Goal: Transaction & Acquisition: Purchase product/service

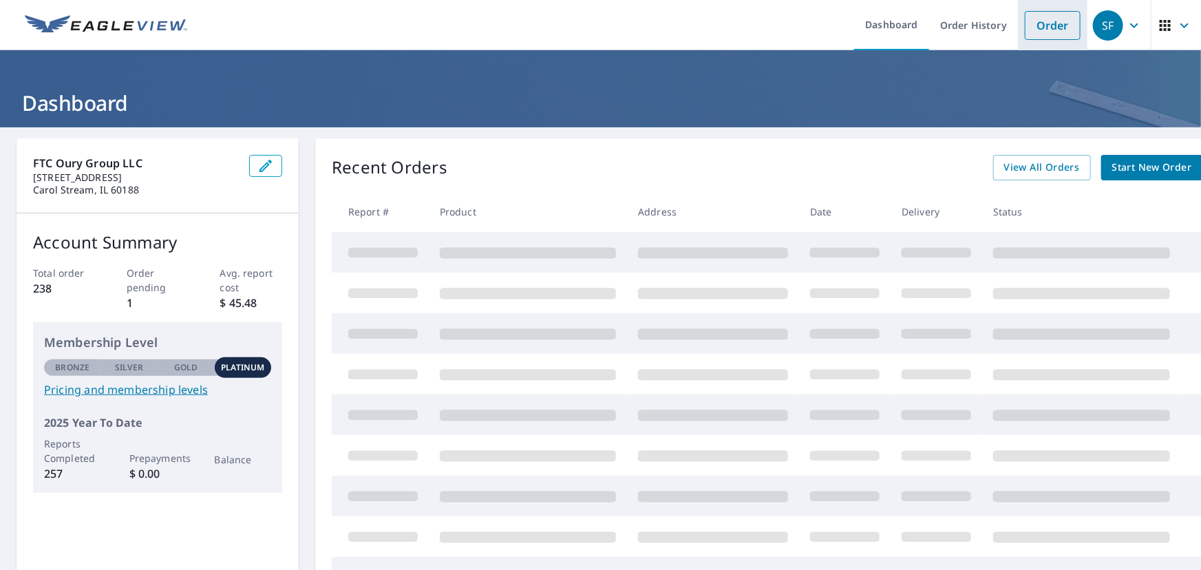
click at [1032, 21] on link "Order" at bounding box center [1053, 25] width 56 height 29
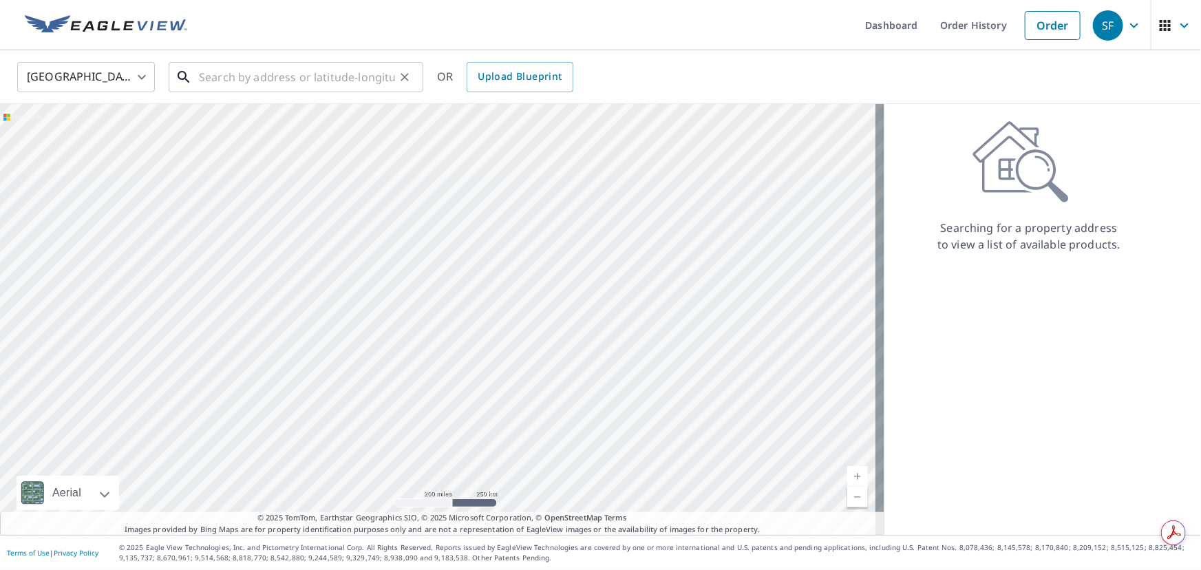
click at [209, 81] on input "text" at bounding box center [297, 77] width 196 height 39
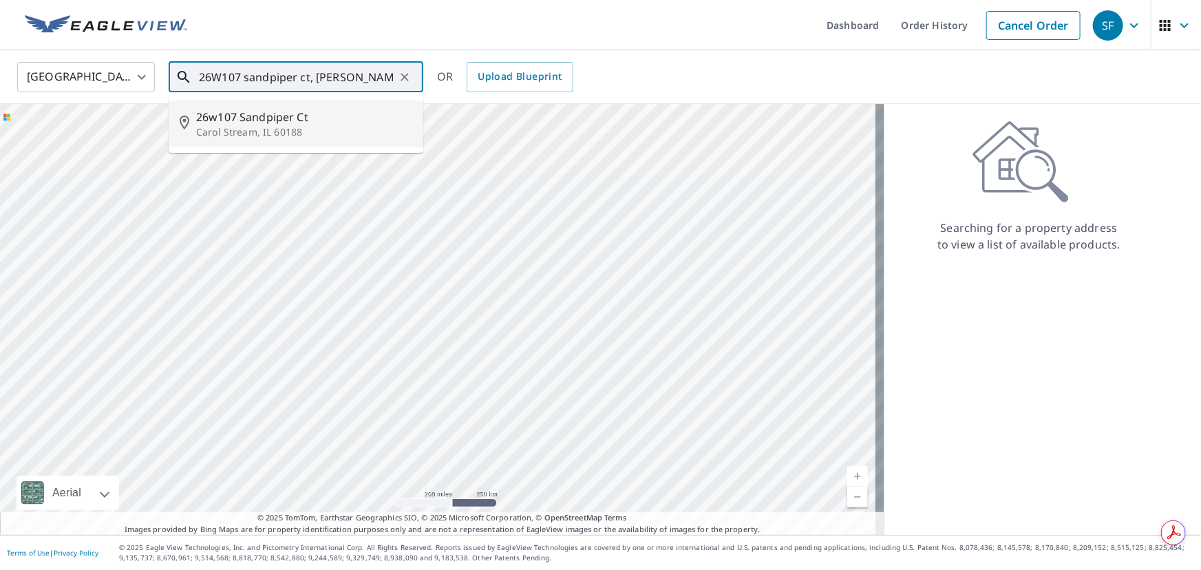
click at [271, 126] on p "Carol Stream, IL 60188" at bounding box center [304, 132] width 216 height 14
type input "[STREET_ADDRESS]"
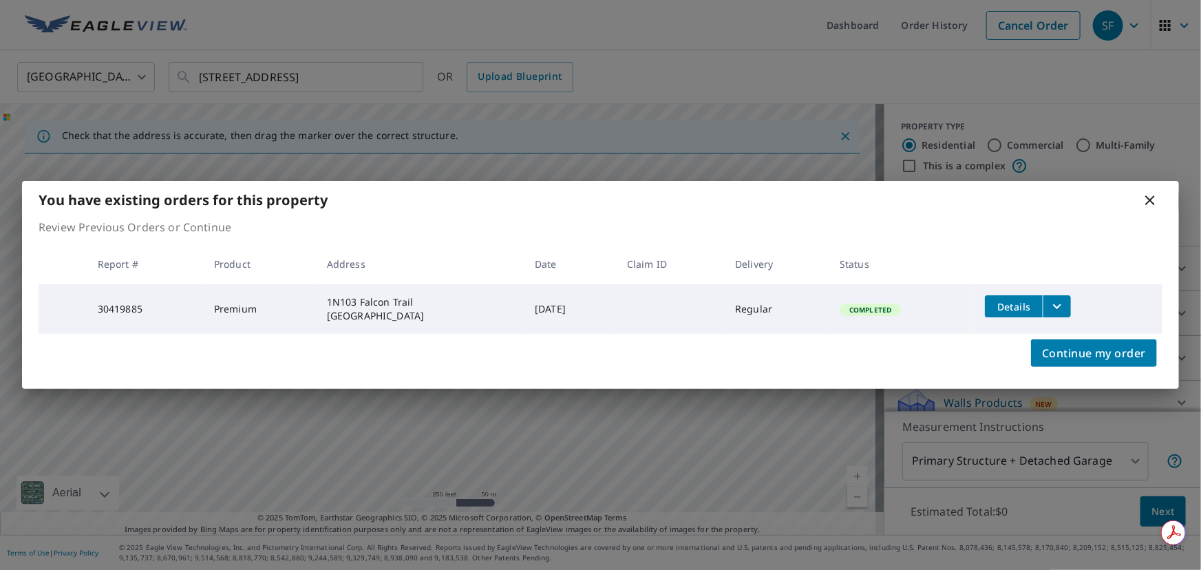
click at [1152, 193] on icon at bounding box center [1150, 200] width 17 height 17
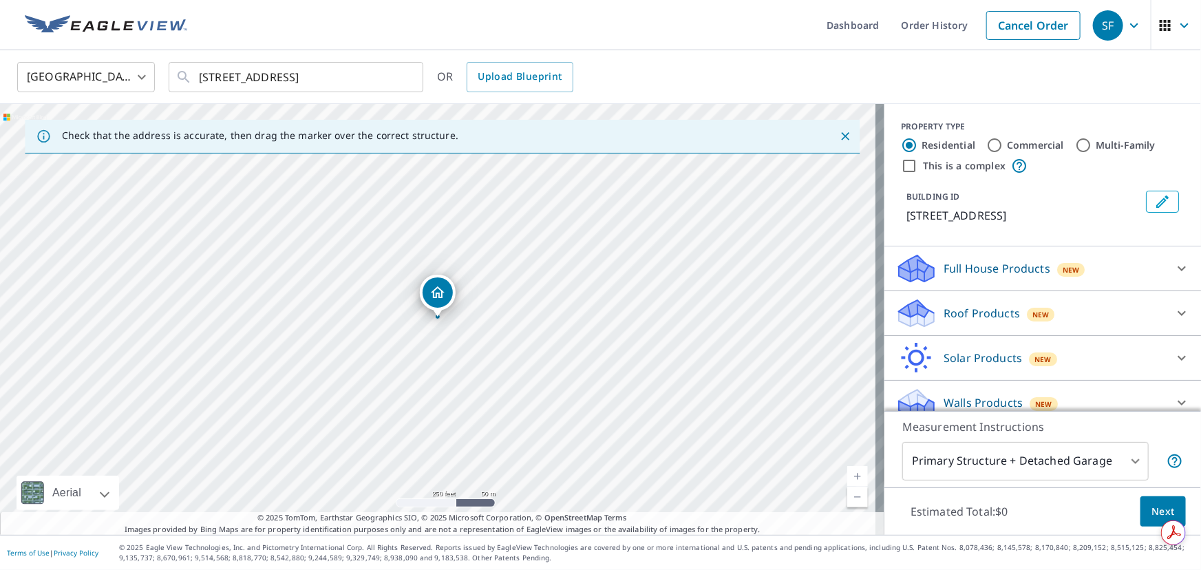
click at [974, 321] on p "Roof Products" at bounding box center [981, 313] width 76 height 17
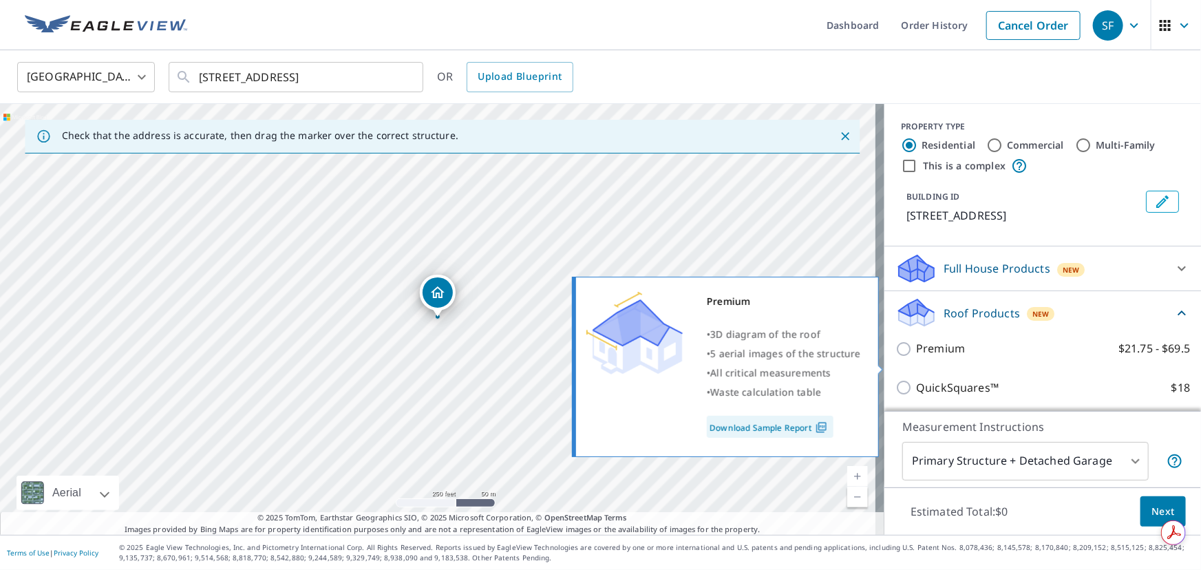
click at [895, 357] on input "Premium $21.75 - $69.5" at bounding box center [905, 349] width 21 height 17
checkbox input "true"
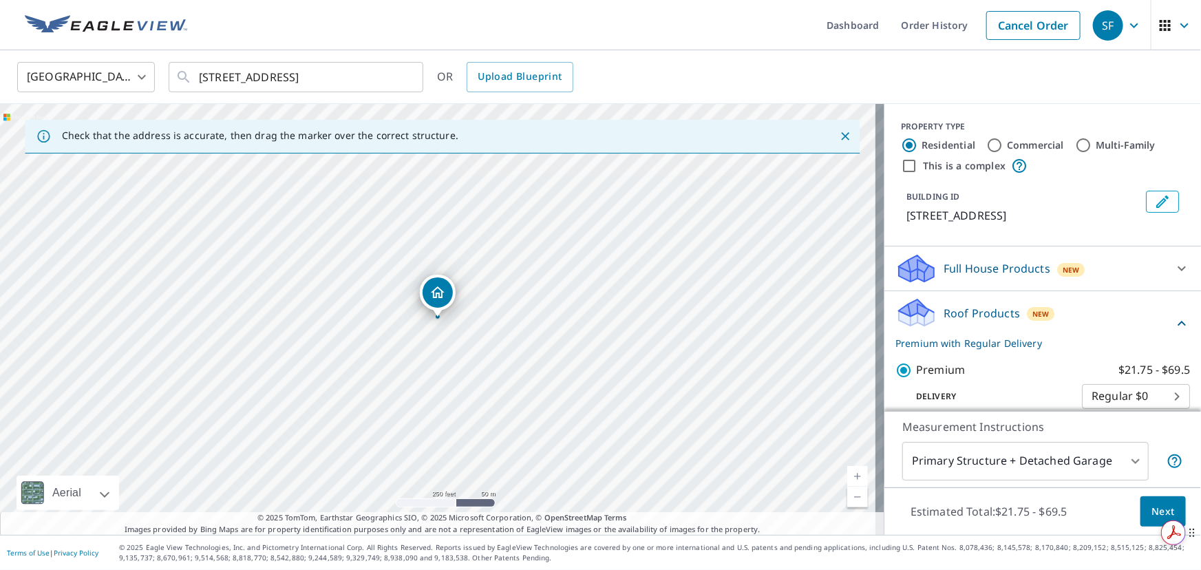
click at [1192, 526] on div "Get summaries and key insights using AI Assistant powered by Adobe Acrobat" at bounding box center [1181, 532] width 40 height 25
click at [1151, 510] on span "Next" at bounding box center [1162, 511] width 23 height 17
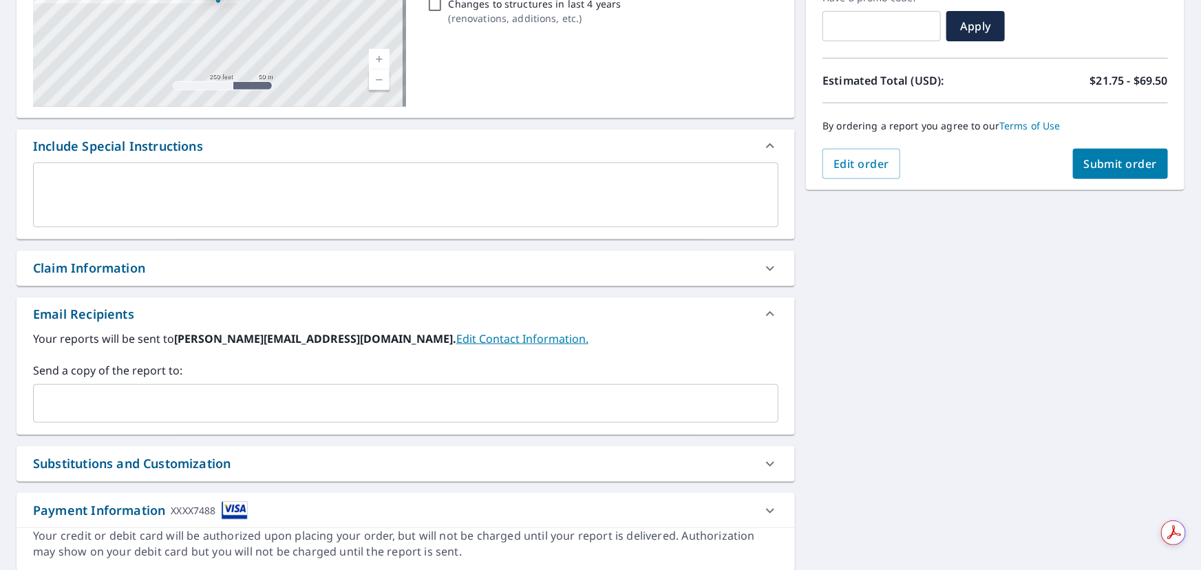
scroll to position [250, 0]
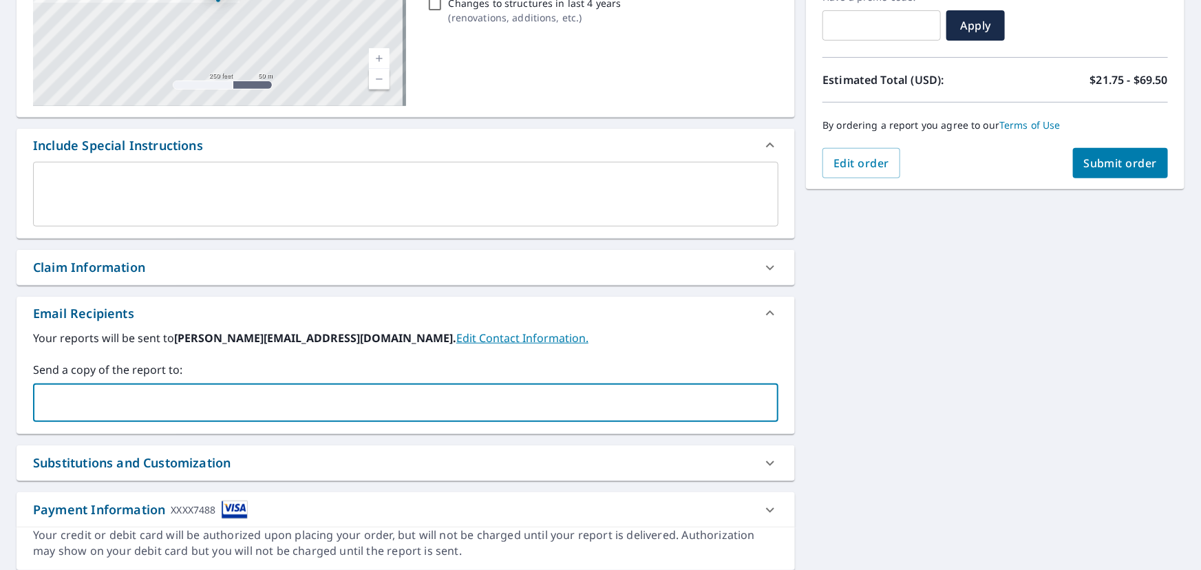
click at [104, 401] on input "text" at bounding box center [395, 402] width 712 height 26
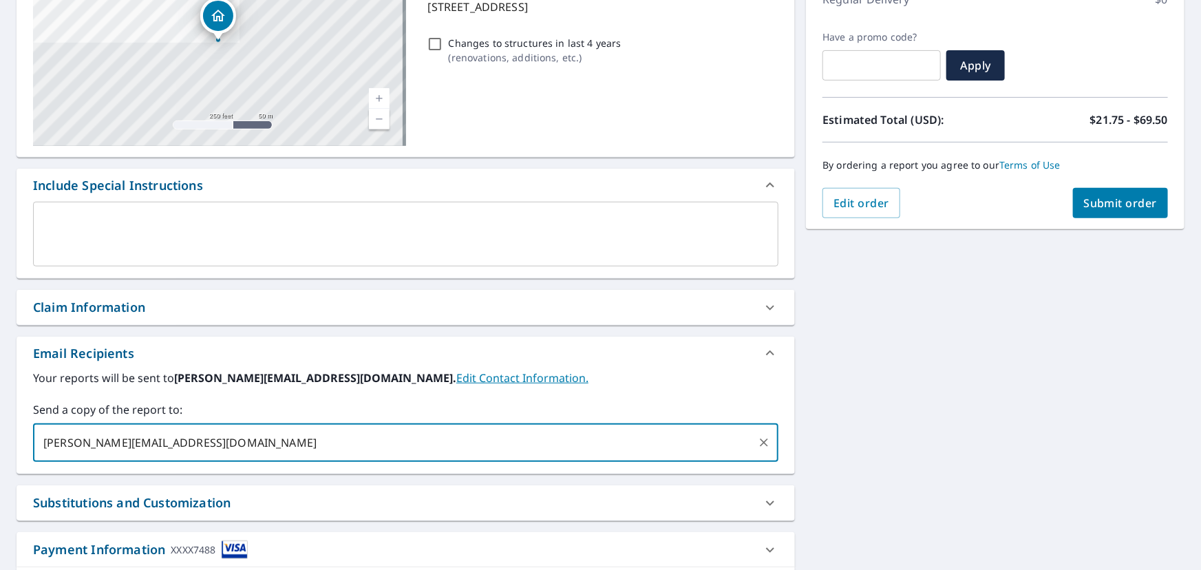
scroll to position [45, 0]
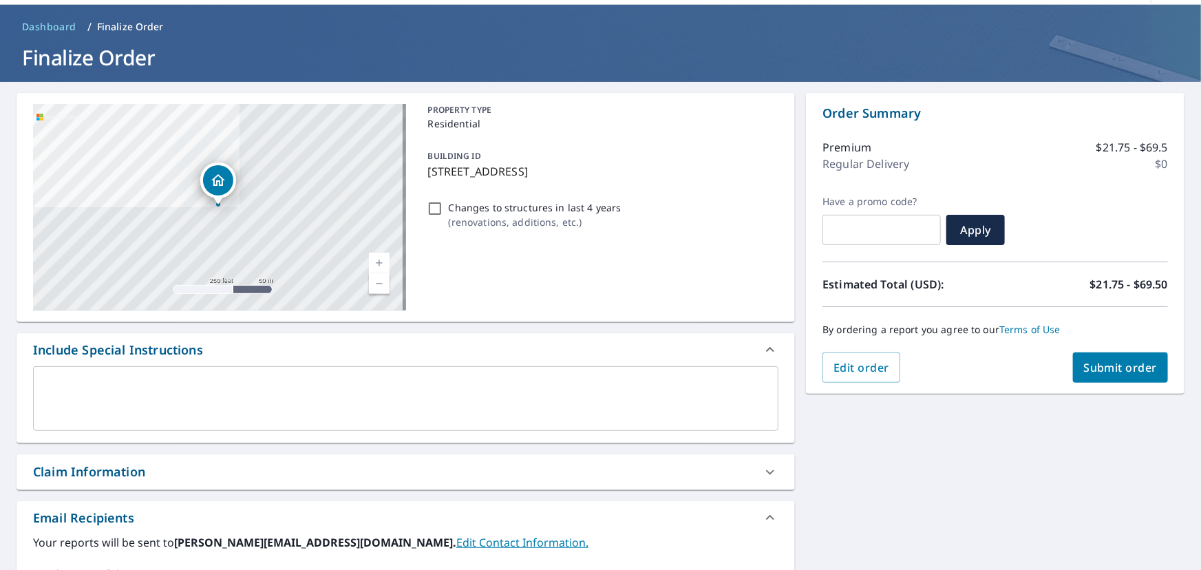
type input "[PERSON_NAME][EMAIL_ADDRESS][DOMAIN_NAME]"
click at [1101, 362] on span "Submit order" at bounding box center [1121, 367] width 74 height 15
checkbox input "true"
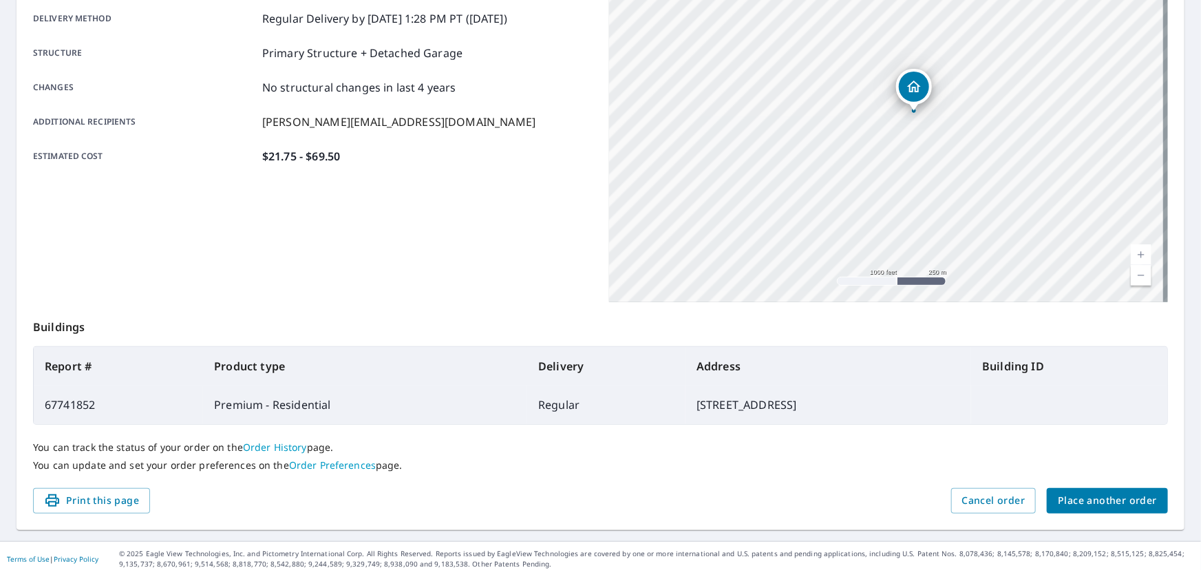
scroll to position [239, 0]
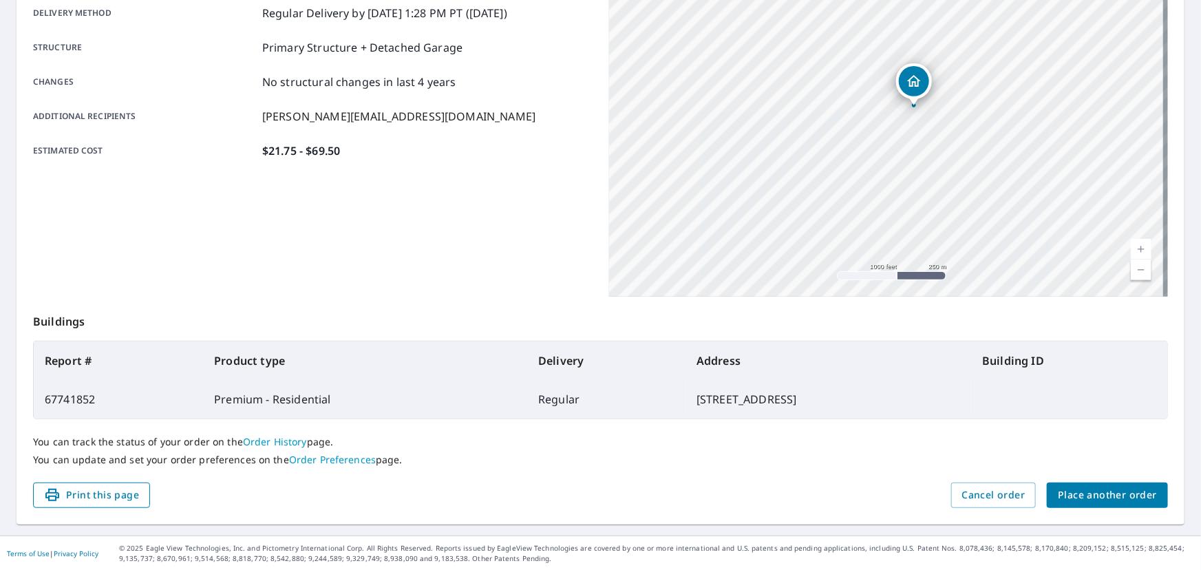
click at [117, 491] on span "Print this page" at bounding box center [91, 494] width 95 height 17
